Goal: Information Seeking & Learning: Learn about a topic

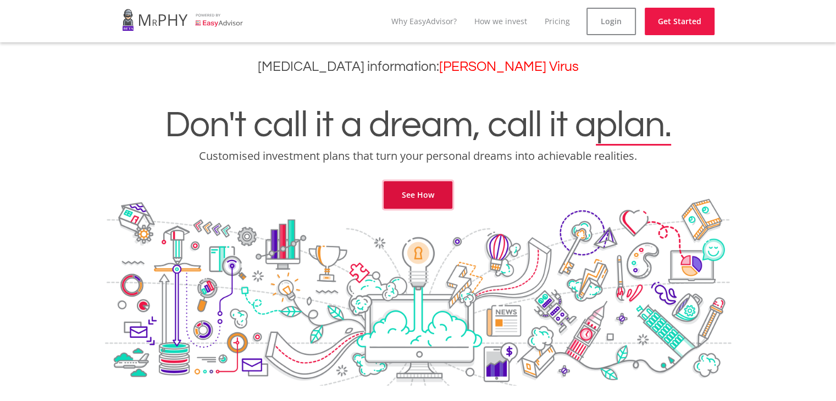
click at [408, 203] on link "See How" at bounding box center [417, 194] width 69 height 27
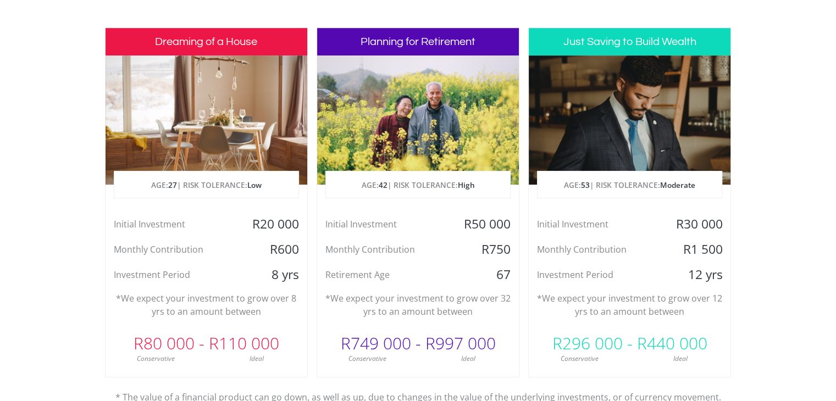
scroll to position [534, 0]
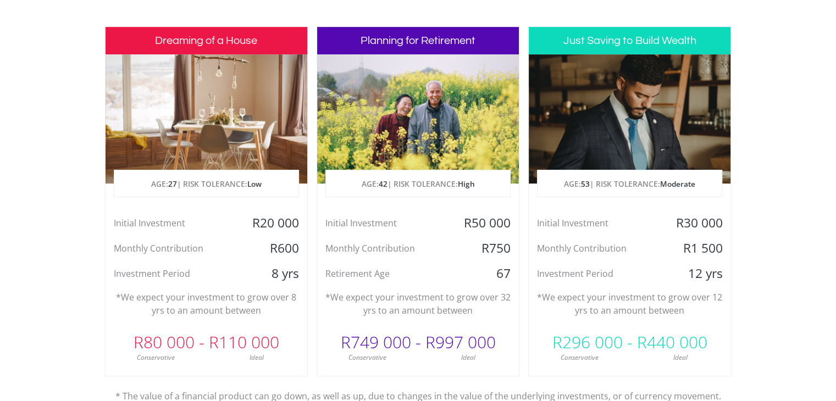
click at [439, 183] on p "AGE: [DEMOGRAPHIC_DATA] | RISK TOLERANCE: High" at bounding box center [418, 183] width 184 height 27
click at [415, 149] on div at bounding box center [418, 118] width 202 height 129
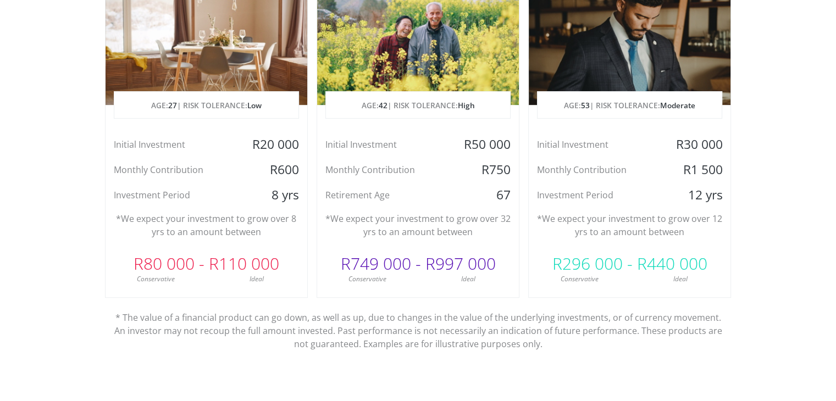
scroll to position [622, 0]
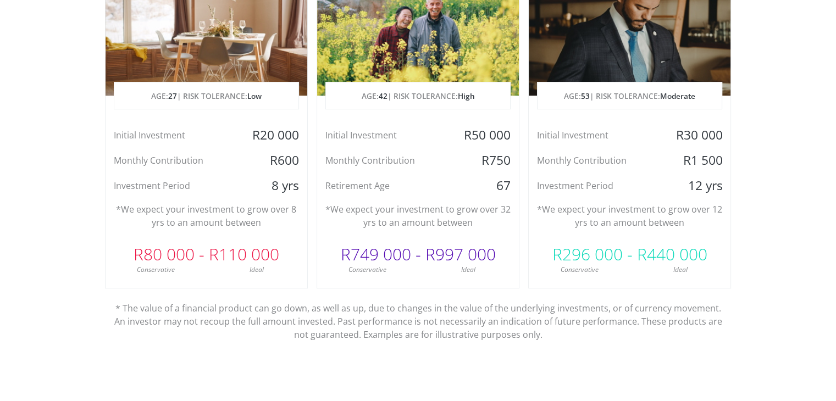
click at [446, 272] on div "Ideal" at bounding box center [467, 270] width 101 height 10
click at [270, 211] on p "*We expect your investment to grow over 8 yrs to an amount between" at bounding box center [206, 216] width 185 height 26
click at [241, 197] on div "Dreaming of a House AGE: [DEMOGRAPHIC_DATA] | RISK TOLERANCE: Low Initial Inves…" at bounding box center [206, 113] width 203 height 350
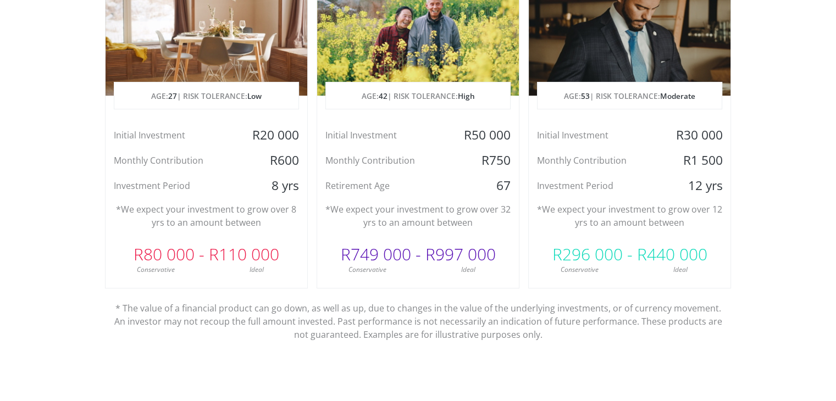
click at [241, 197] on div "Dreaming of a House AGE: [DEMOGRAPHIC_DATA] | RISK TOLERANCE: Low Initial Inves…" at bounding box center [206, 113] width 203 height 350
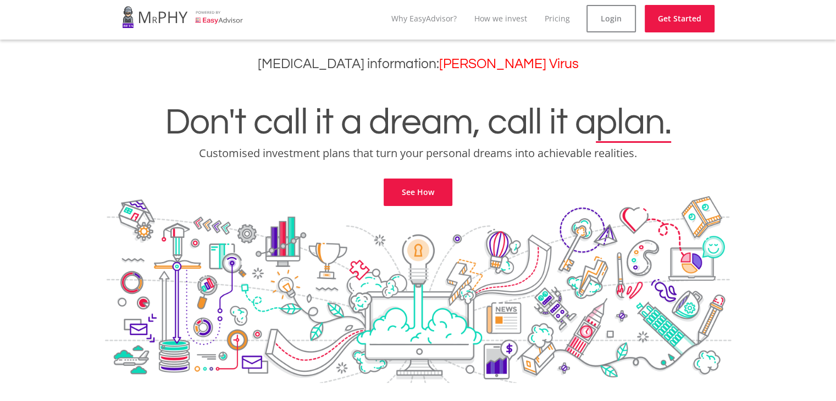
scroll to position [0, 0]
